Goal: Check status: Check status

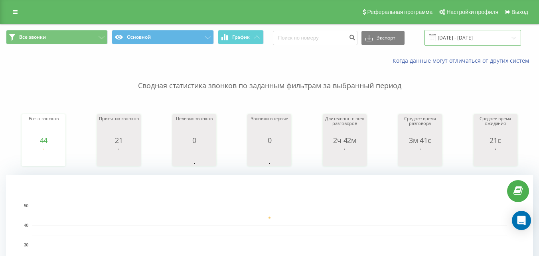
click at [460, 41] on input "[DATE] - [DATE]" at bounding box center [472, 38] width 96 height 16
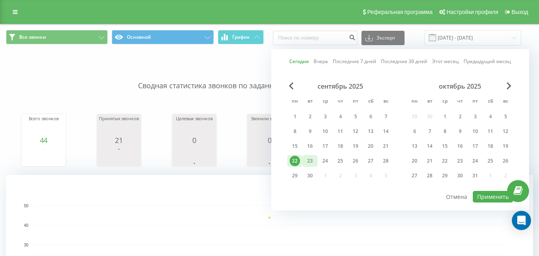
click at [310, 158] on div "23" at bounding box center [310, 160] width 10 height 10
click at [485, 195] on button "Применить" at bounding box center [492, 197] width 40 height 12
type input "[DATE] - [DATE]"
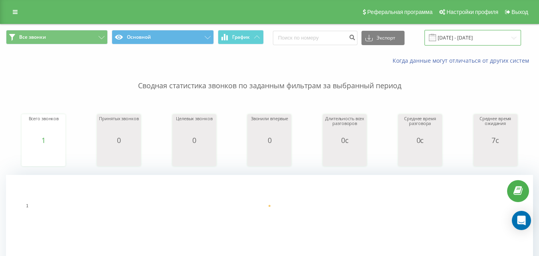
click at [471, 32] on input "[DATE] - [DATE]" at bounding box center [472, 38] width 96 height 16
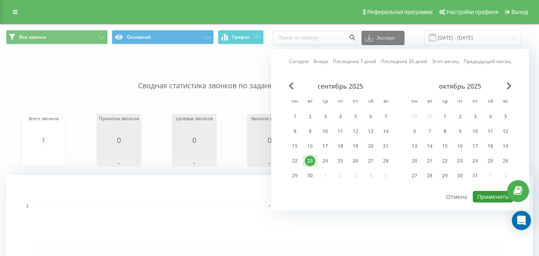
click at [489, 196] on button "Применить" at bounding box center [492, 197] width 40 height 12
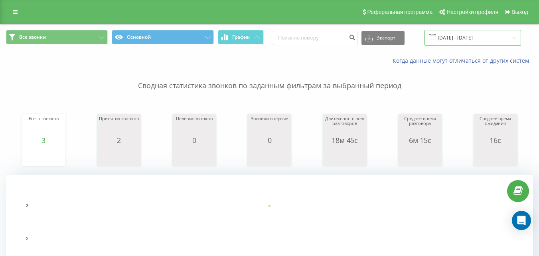
click at [458, 36] on input "[DATE] - [DATE]" at bounding box center [472, 38] width 96 height 16
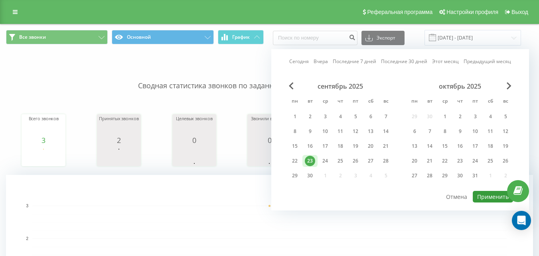
click at [489, 197] on button "Применить" at bounding box center [492, 197] width 40 height 12
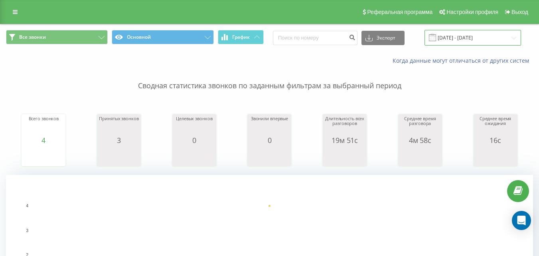
click at [464, 38] on input "[DATE] - [DATE]" at bounding box center [472, 38] width 96 height 16
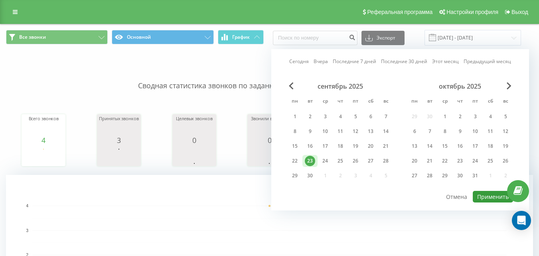
click at [485, 193] on button "Применить" at bounding box center [492, 197] width 40 height 12
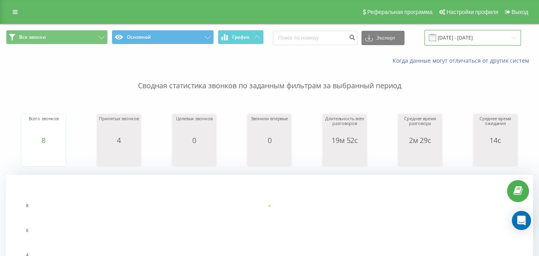
click at [464, 36] on input "[DATE] - [DATE]" at bounding box center [472, 38] width 96 height 16
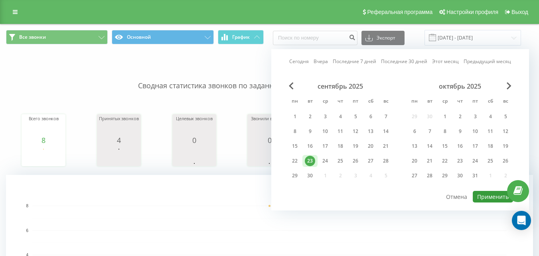
click at [482, 200] on button "Применить" at bounding box center [492, 197] width 40 height 12
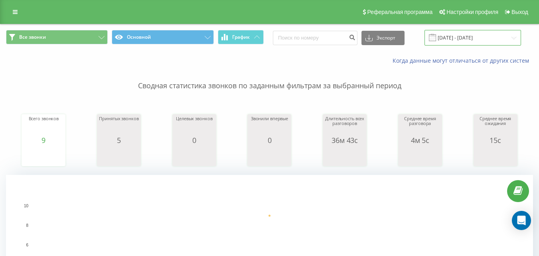
click at [444, 41] on input "[DATE] - [DATE]" at bounding box center [472, 38] width 96 height 16
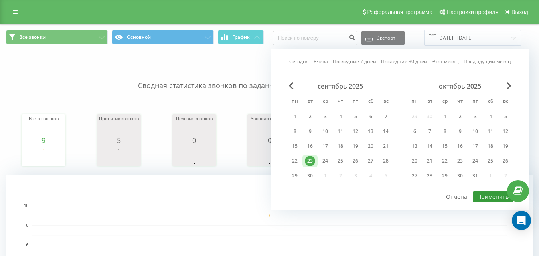
click at [493, 196] on button "Применить" at bounding box center [492, 197] width 40 height 12
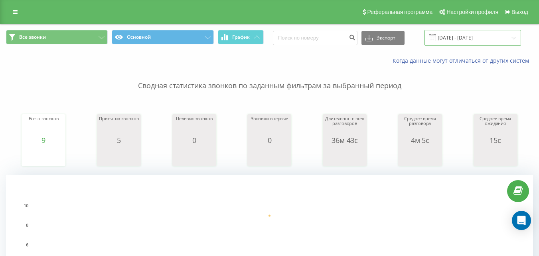
click at [470, 39] on input "[DATE] - [DATE]" at bounding box center [472, 38] width 96 height 16
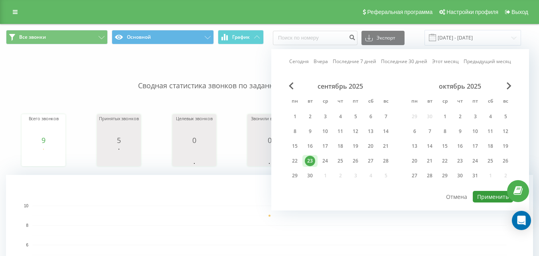
click at [479, 195] on button "Применить" at bounding box center [492, 197] width 40 height 12
